Goal: Task Accomplishment & Management: Manage account settings

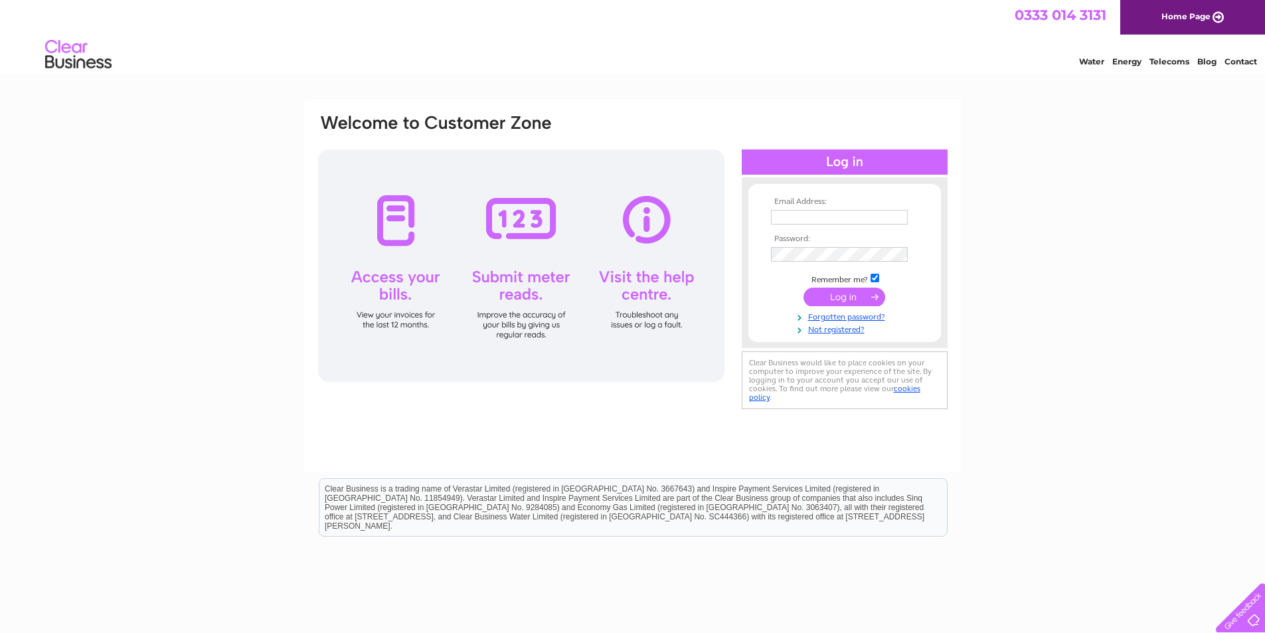
type input "imranwaseem337@gmail.com"
click at [838, 298] on input "submit" at bounding box center [844, 296] width 82 height 19
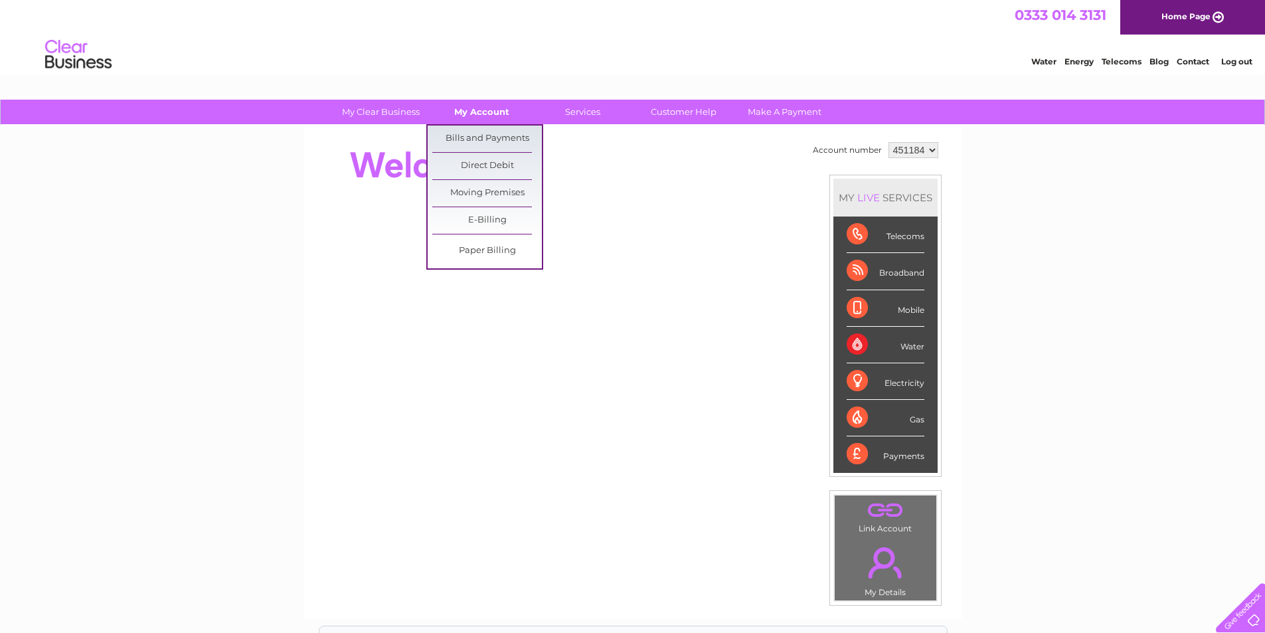
click at [483, 110] on link "My Account" at bounding box center [482, 112] width 110 height 25
click at [486, 137] on link "Bills and Payments" at bounding box center [487, 138] width 110 height 27
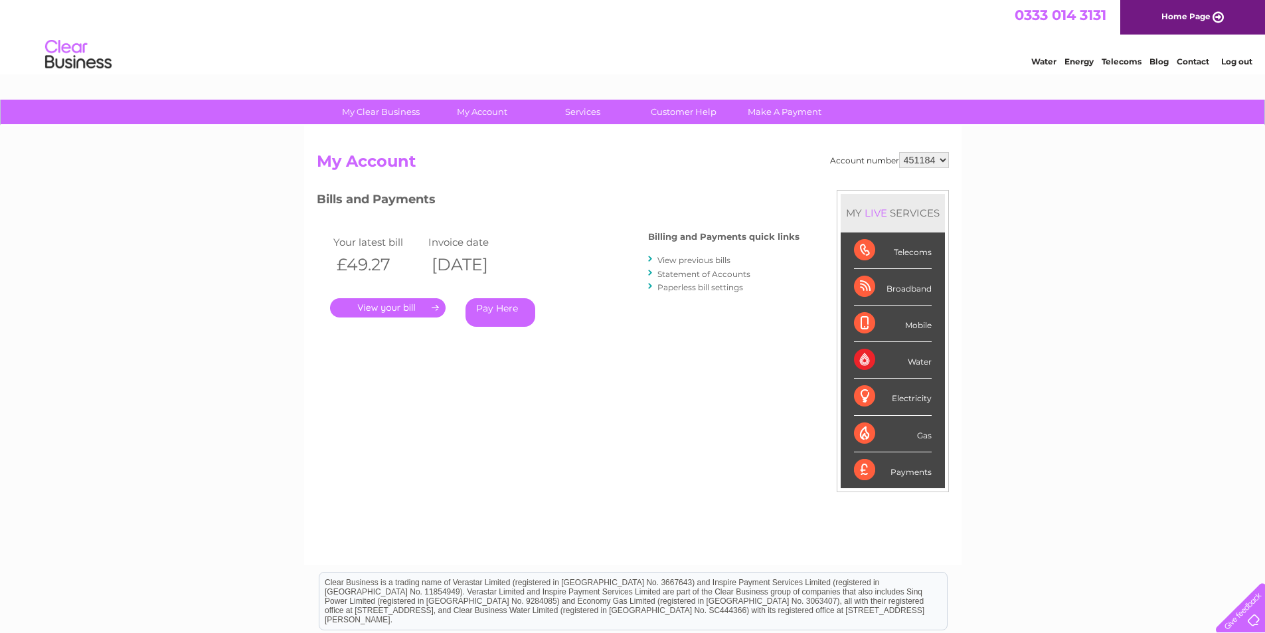
click at [424, 311] on link "." at bounding box center [388, 307] width 116 height 19
